Goal: Communication & Community: Answer question/provide support

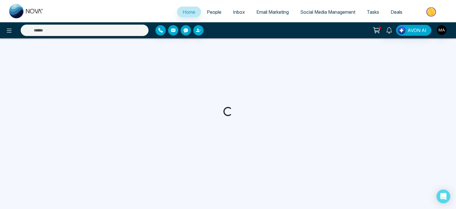
select select "*"
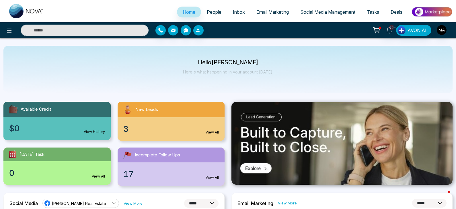
click at [128, 130] on div "3 View All" at bounding box center [170, 128] width 107 height 23
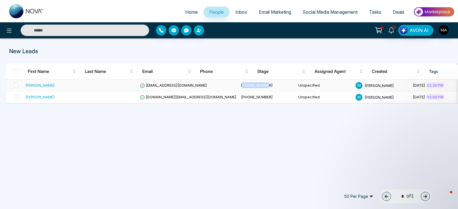
drag, startPoint x: 235, startPoint y: 87, endPoint x: 200, endPoint y: 87, distance: 35.5
click at [239, 87] on td "[PHONE_NUMBER]" at bounding box center [267, 86] width 57 height 12
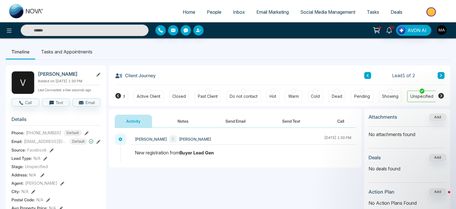
click at [316, 94] on div "Cold" at bounding box center [315, 97] width 9 height 6
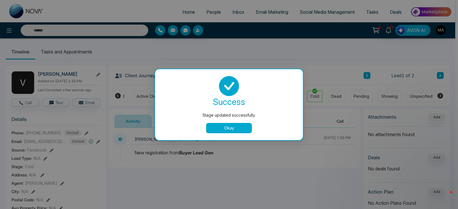
click at [238, 126] on button "Okay" at bounding box center [229, 128] width 46 height 10
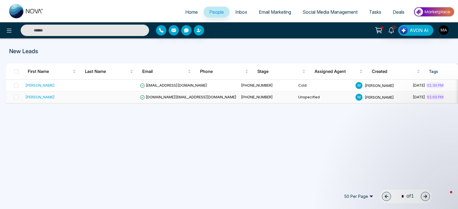
click at [39, 98] on div "[PERSON_NAME]" at bounding box center [40, 97] width 29 height 6
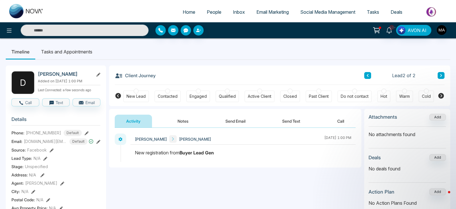
click at [289, 91] on div at bounding box center [289, 91] width 5 height 5
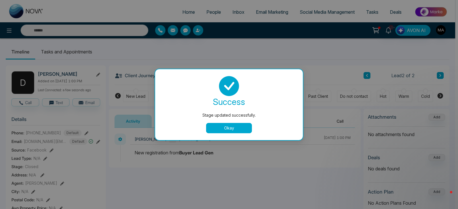
drag, startPoint x: 228, startPoint y: 129, endPoint x: 234, endPoint y: 130, distance: 6.0
click at [228, 129] on button "Okay" at bounding box center [229, 128] width 46 height 10
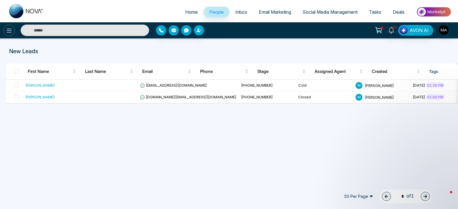
click at [11, 32] on icon at bounding box center [9, 30] width 7 height 7
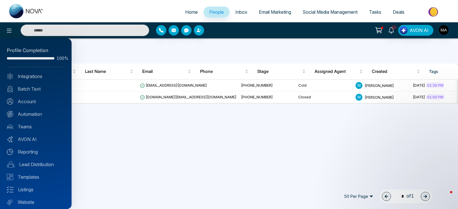
click at [158, 52] on div at bounding box center [229, 104] width 458 height 209
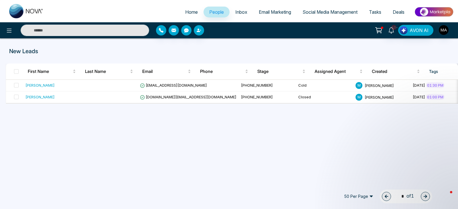
click at [188, 11] on span "Home" at bounding box center [191, 12] width 13 height 6
select select "*"
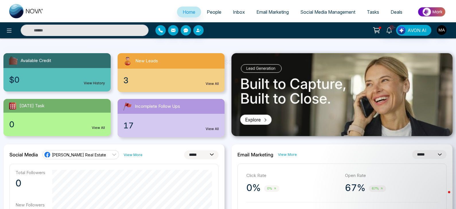
scroll to position [57, 0]
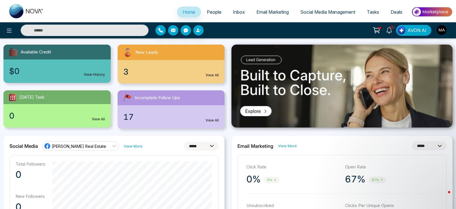
click at [133, 116] on span "17" at bounding box center [128, 117] width 10 height 12
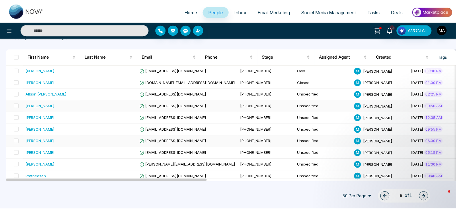
scroll to position [29, 0]
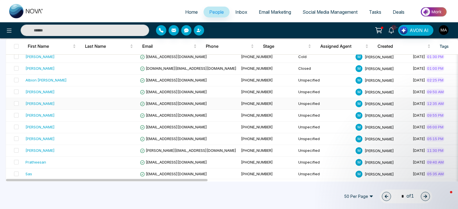
click at [167, 105] on span "[EMAIL_ADDRESS][DOMAIN_NAME]" at bounding box center [173, 103] width 67 height 5
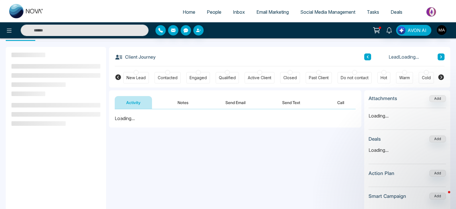
scroll to position [29, 0]
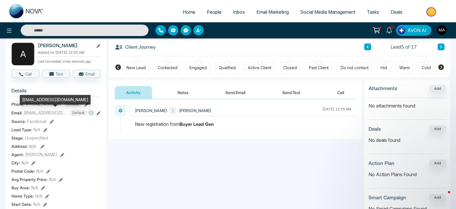
click at [52, 101] on div "[EMAIL_ADDRESS][DOMAIN_NAME]" at bounding box center [55, 100] width 71 height 10
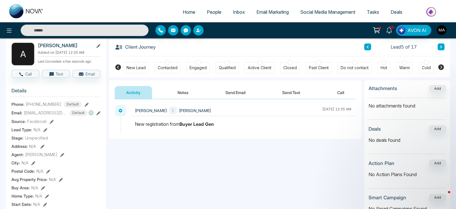
click at [87, 134] on section "Details Phone: [PHONE_NUMBER] Default Email: [EMAIL_ADDRESS][DOMAIN_NAME] Defau…" at bounding box center [55, 163] width 89 height 159
click at [184, 30] on icon "button" at bounding box center [185, 30] width 5 height 4
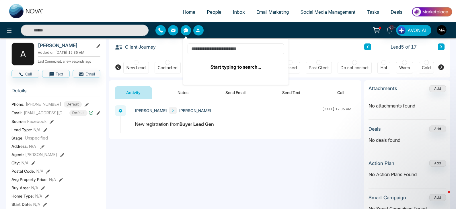
click at [220, 50] on input at bounding box center [235, 49] width 96 height 11
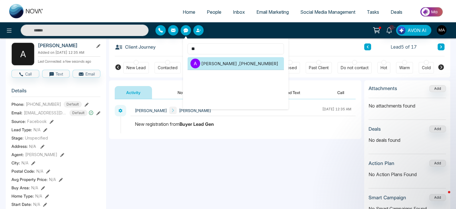
type input "**"
click at [232, 64] on li "A [PERSON_NAME] , [PHONE_NUMBER]" at bounding box center [235, 63] width 96 height 13
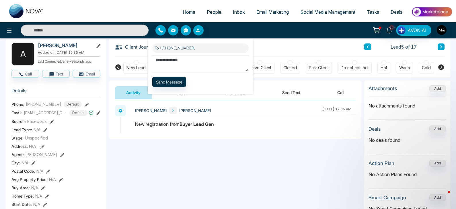
click at [170, 64] on textarea at bounding box center [200, 63] width 96 height 16
paste textarea "**********"
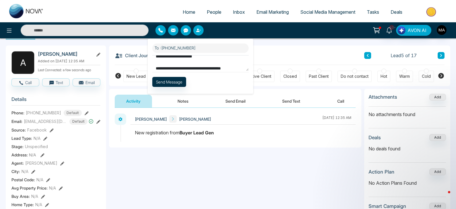
scroll to position [0, 0]
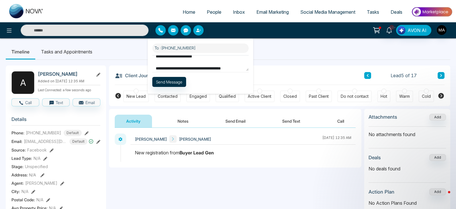
click at [216, 58] on textarea "**********" at bounding box center [200, 63] width 96 height 16
drag, startPoint x: 205, startPoint y: 69, endPoint x: 204, endPoint y: 62, distance: 7.2
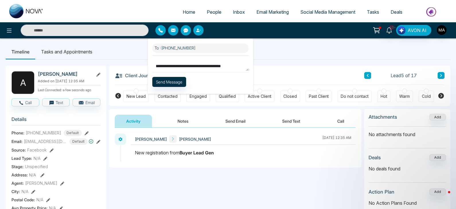
click at [204, 62] on textarea "**********" at bounding box center [200, 63] width 96 height 16
click at [207, 62] on textarea "**********" at bounding box center [200, 63] width 96 height 16
click at [209, 58] on textarea "**********" at bounding box center [200, 63] width 96 height 16
click at [205, 58] on textarea "**********" at bounding box center [200, 63] width 96 height 16
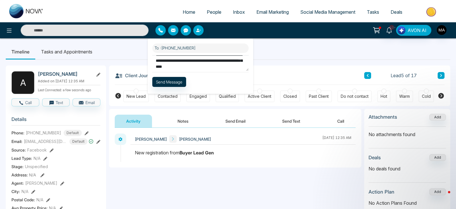
scroll to position [0, 0]
type textarea "**********"
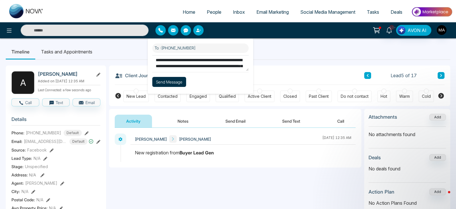
click at [170, 82] on button "Send Message" at bounding box center [169, 82] width 34 height 10
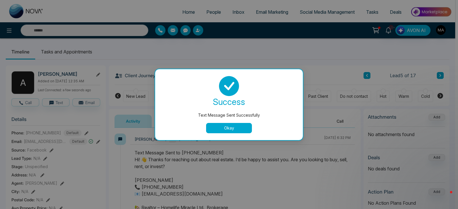
click at [238, 130] on button "Okay" at bounding box center [229, 128] width 46 height 10
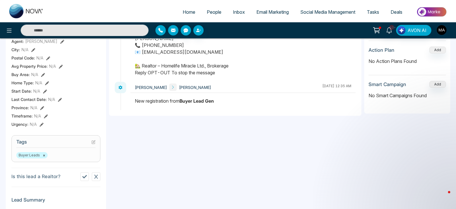
scroll to position [143, 0]
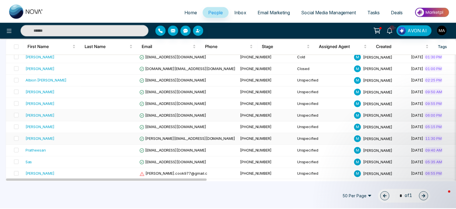
scroll to position [57, 0]
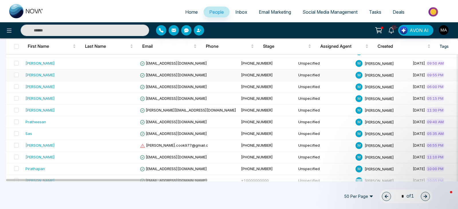
click at [51, 75] on div "[PERSON_NAME]" at bounding box center [40, 75] width 29 height 6
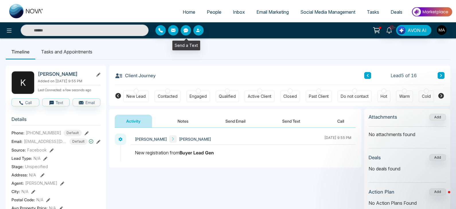
click at [183, 30] on icon "button" at bounding box center [185, 30] width 5 height 5
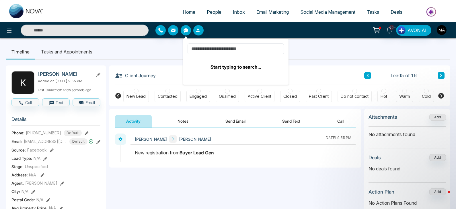
drag, startPoint x: 209, startPoint y: 49, endPoint x: 197, endPoint y: 56, distance: 14.3
click at [197, 62] on div "Start typing to search..." at bounding box center [235, 65] width 96 height 9
click at [196, 50] on input at bounding box center [235, 49] width 96 height 11
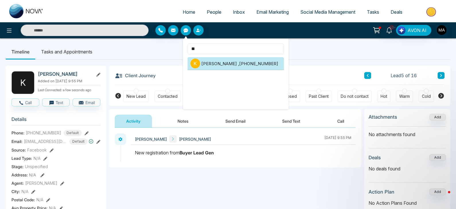
type input "**"
click at [246, 64] on li "K [PERSON_NAME] , [PHONE_NUMBER]" at bounding box center [235, 63] width 96 height 13
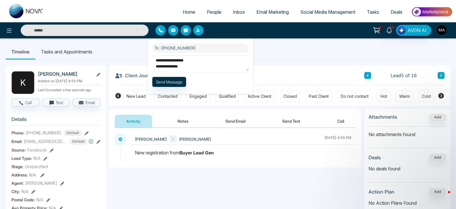
scroll to position [31, 0]
type textarea "**********"
click at [174, 83] on button "Send Message" at bounding box center [169, 82] width 34 height 10
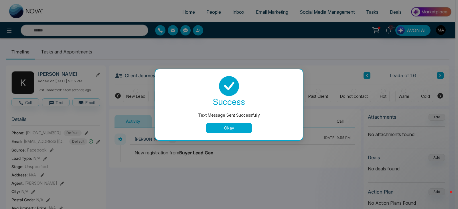
click at [234, 132] on button "Okay" at bounding box center [229, 128] width 46 height 10
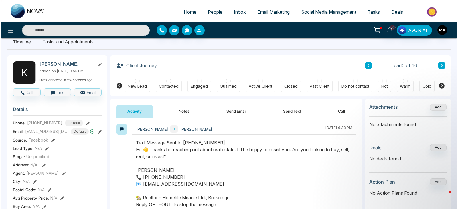
scroll to position [0, 0]
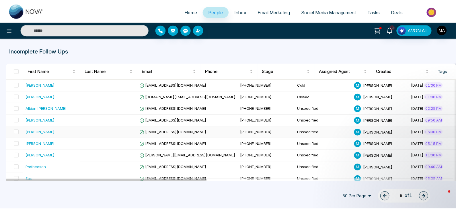
scroll to position [29, 0]
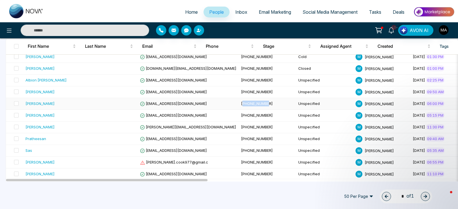
drag, startPoint x: 236, startPoint y: 103, endPoint x: 205, endPoint y: 105, distance: 30.7
click at [239, 105] on td "[PHONE_NUMBER]" at bounding box center [267, 104] width 57 height 12
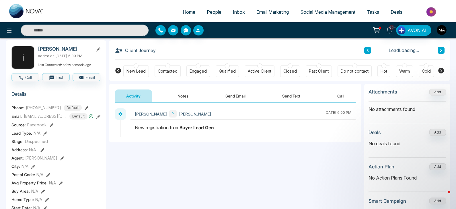
scroll to position [29, 0]
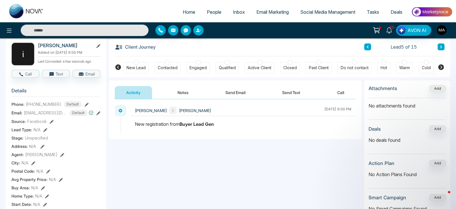
click at [185, 32] on icon "button" at bounding box center [185, 30] width 5 height 4
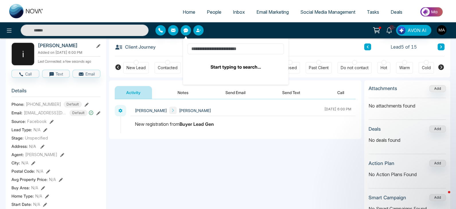
click at [207, 49] on input at bounding box center [235, 49] width 96 height 11
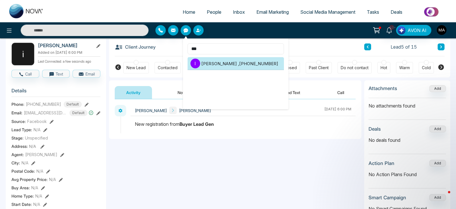
type input "***"
click at [215, 63] on li "i [PERSON_NAME] , [PHONE_NUMBER]" at bounding box center [235, 63] width 96 height 13
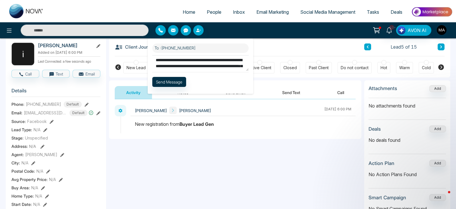
scroll to position [40, 0]
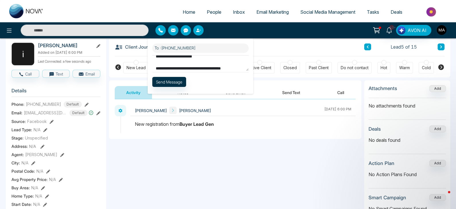
type textarea "**********"
click at [178, 83] on button "Send Message" at bounding box center [169, 82] width 34 height 10
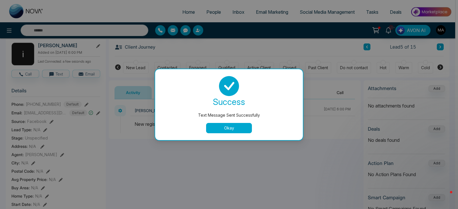
click at [237, 132] on button "Okay" at bounding box center [229, 128] width 46 height 10
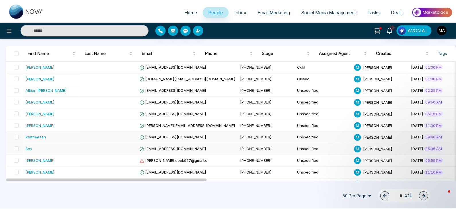
scroll to position [29, 0]
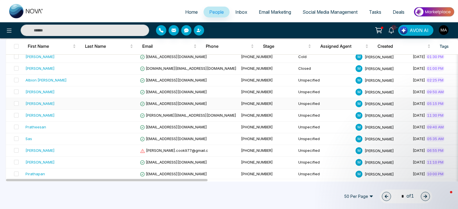
click at [55, 105] on div "[PERSON_NAME]" at bounding box center [40, 104] width 29 height 6
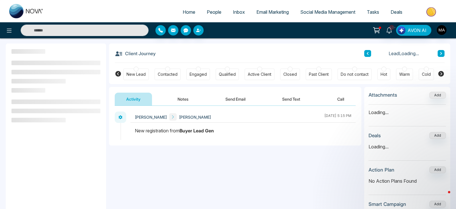
scroll to position [57, 0]
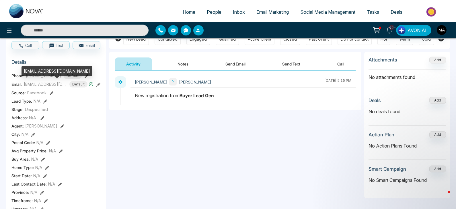
click at [43, 78] on div "[EMAIL_ADDRESS][DOMAIN_NAME]" at bounding box center [56, 73] width 71 height 14
click at [50, 80] on div "[EMAIL_ADDRESS][DOMAIN_NAME]" at bounding box center [56, 73] width 71 height 14
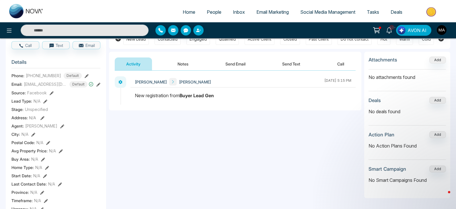
click at [75, 89] on section "Details Phone: [PHONE_NUMBER] Default Email: [EMAIL_ADDRESS][DOMAIN_NAME] Defau…" at bounding box center [55, 134] width 89 height 159
click at [187, 33] on button "button" at bounding box center [186, 30] width 10 height 10
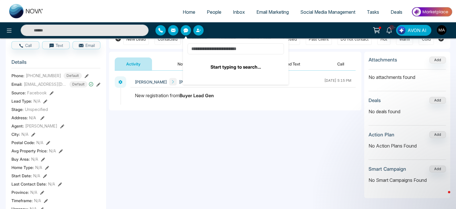
click at [209, 50] on input at bounding box center [235, 49] width 96 height 11
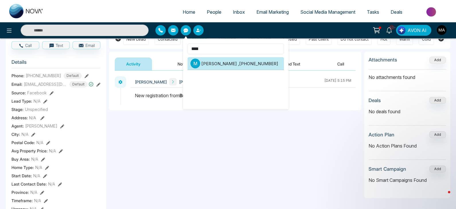
type input "****"
click at [228, 64] on li "M [PERSON_NAME] , [PHONE_NUMBER]" at bounding box center [235, 63] width 96 height 13
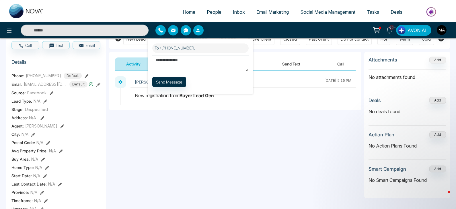
click at [166, 62] on textarea at bounding box center [200, 63] width 96 height 16
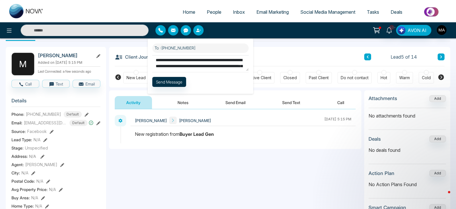
scroll to position [29, 0]
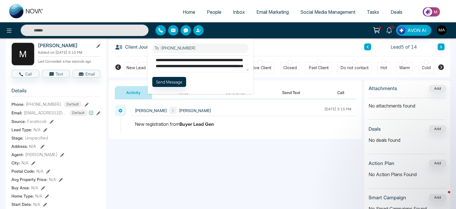
type textarea "**********"
click at [169, 82] on button "Send Message" at bounding box center [169, 82] width 34 height 10
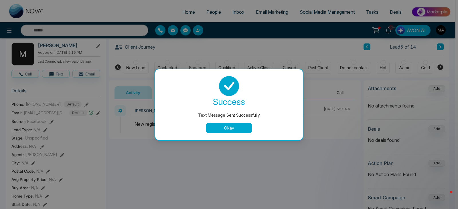
click at [239, 130] on button "Okay" at bounding box center [229, 128] width 46 height 10
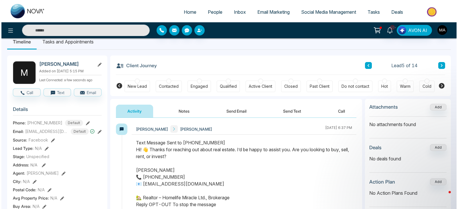
scroll to position [0, 0]
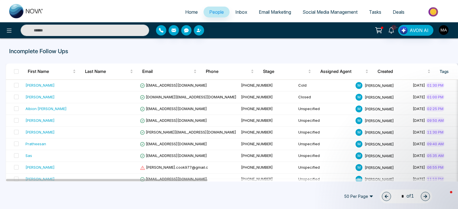
click at [185, 9] on span "Home" at bounding box center [191, 12] width 13 height 6
select select "*"
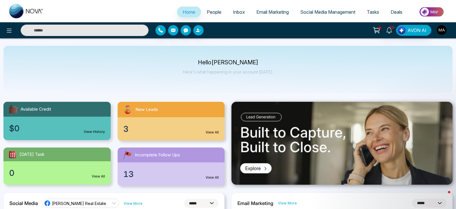
click at [440, 27] on img "button" at bounding box center [441, 30] width 10 height 10
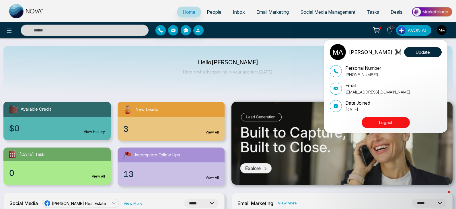
click at [385, 124] on button "Logout" at bounding box center [385, 122] width 48 height 11
